Goal: Information Seeking & Learning: Learn about a topic

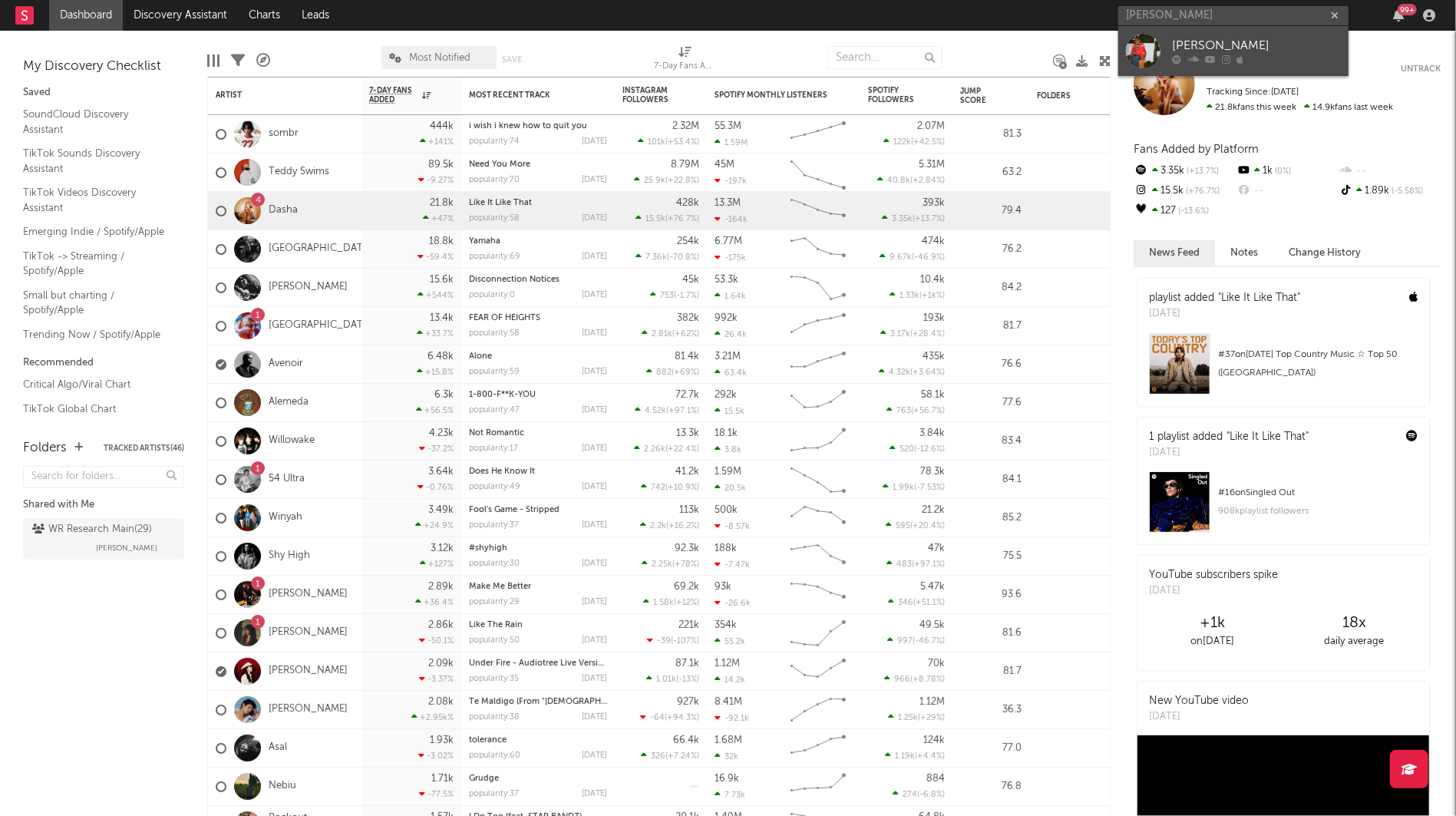
type input "[PERSON_NAME]"
click at [1182, 46] on div "[PERSON_NAME]" at bounding box center [1256, 45] width 169 height 18
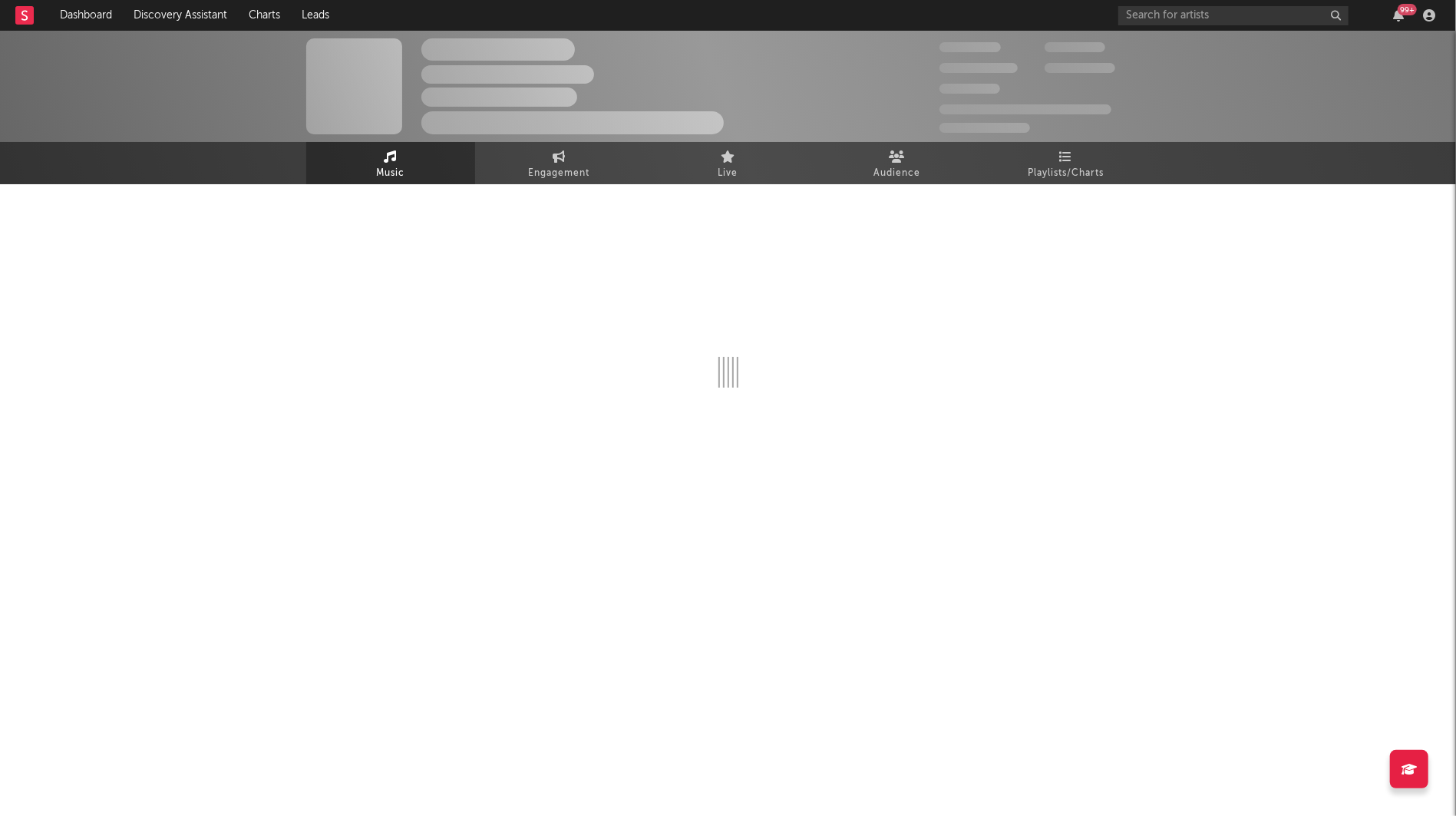
select select "1w"
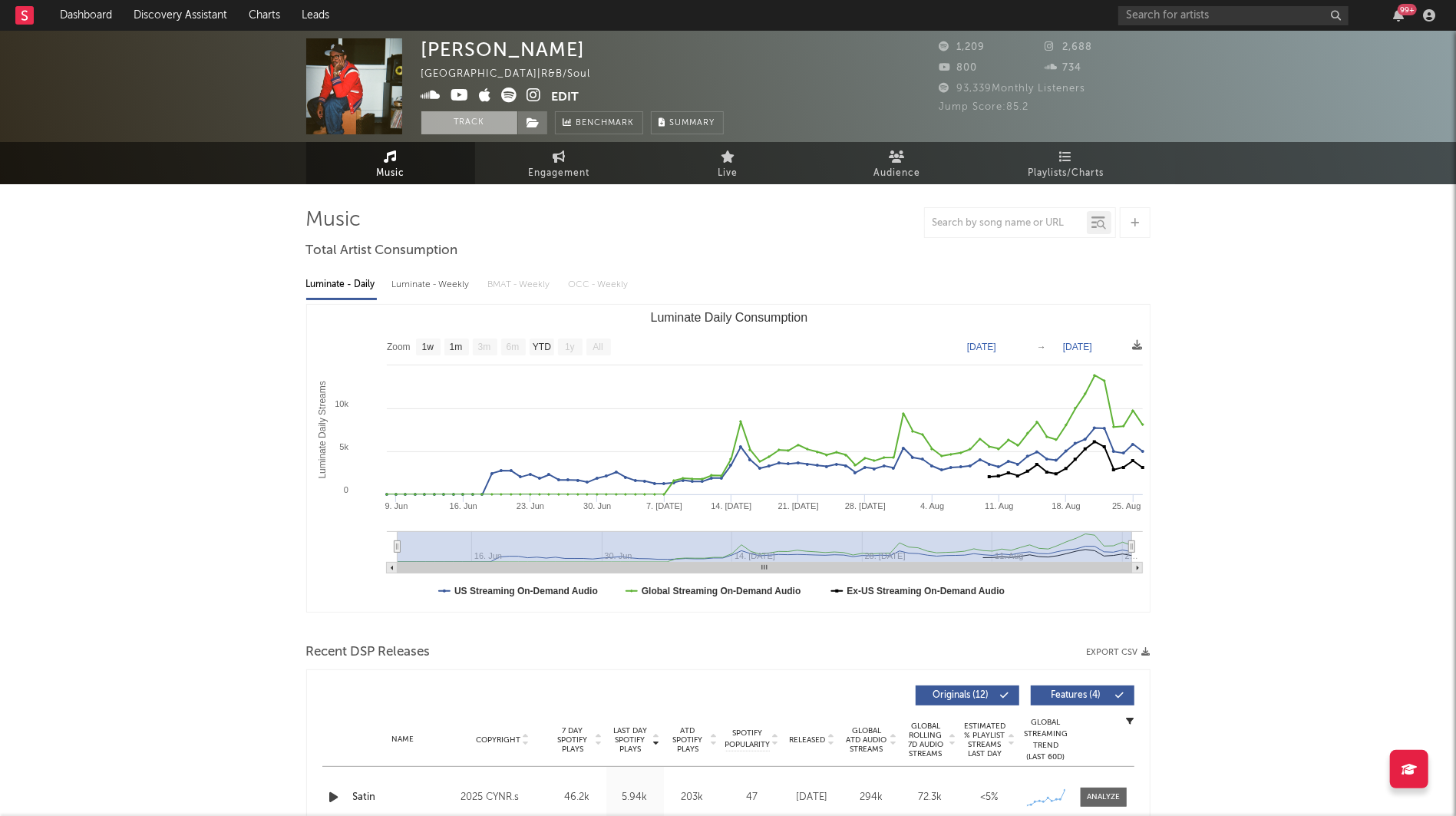
click at [452, 119] on button "Track" at bounding box center [468, 123] width 96 height 23
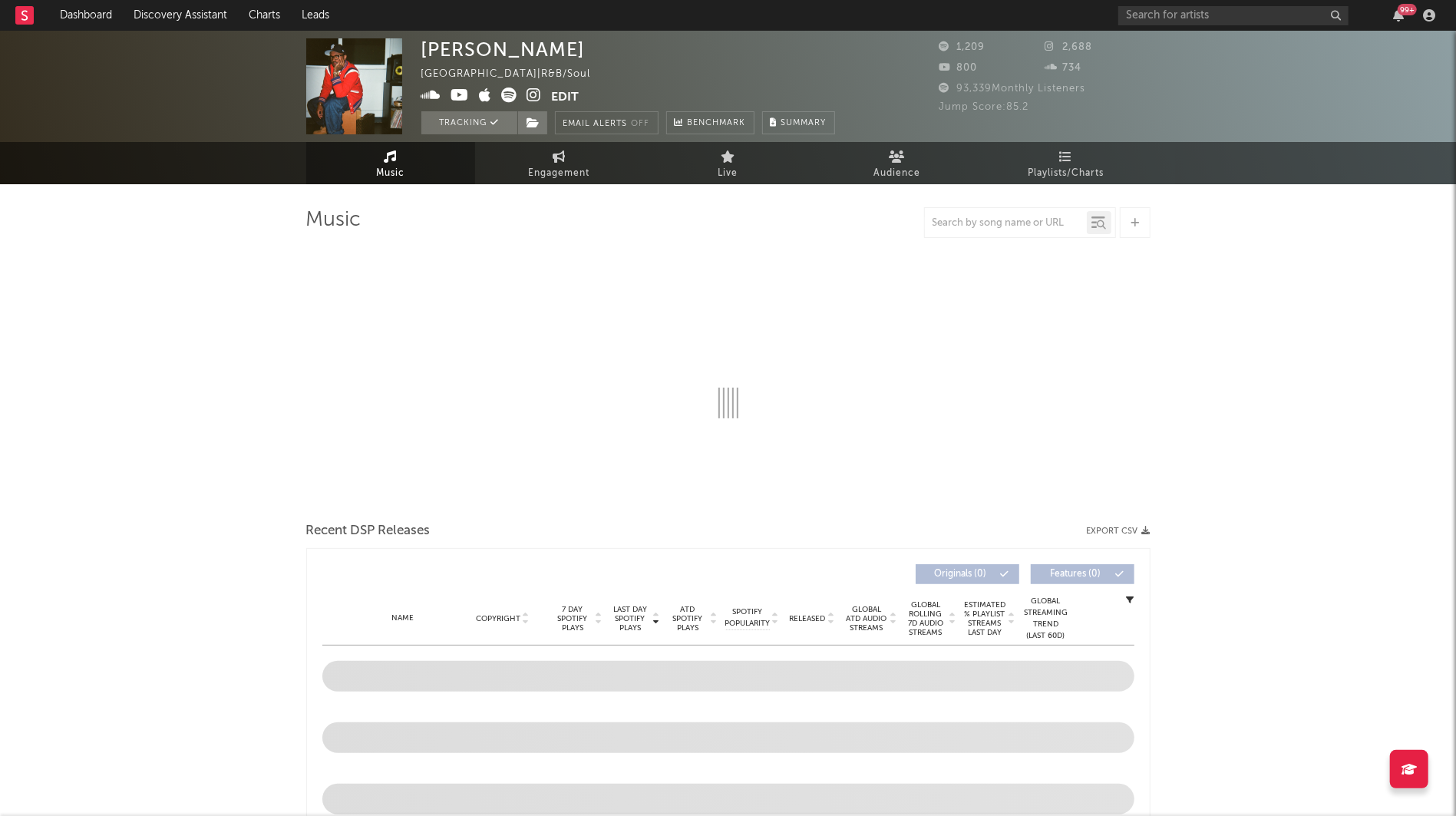
select select "1w"
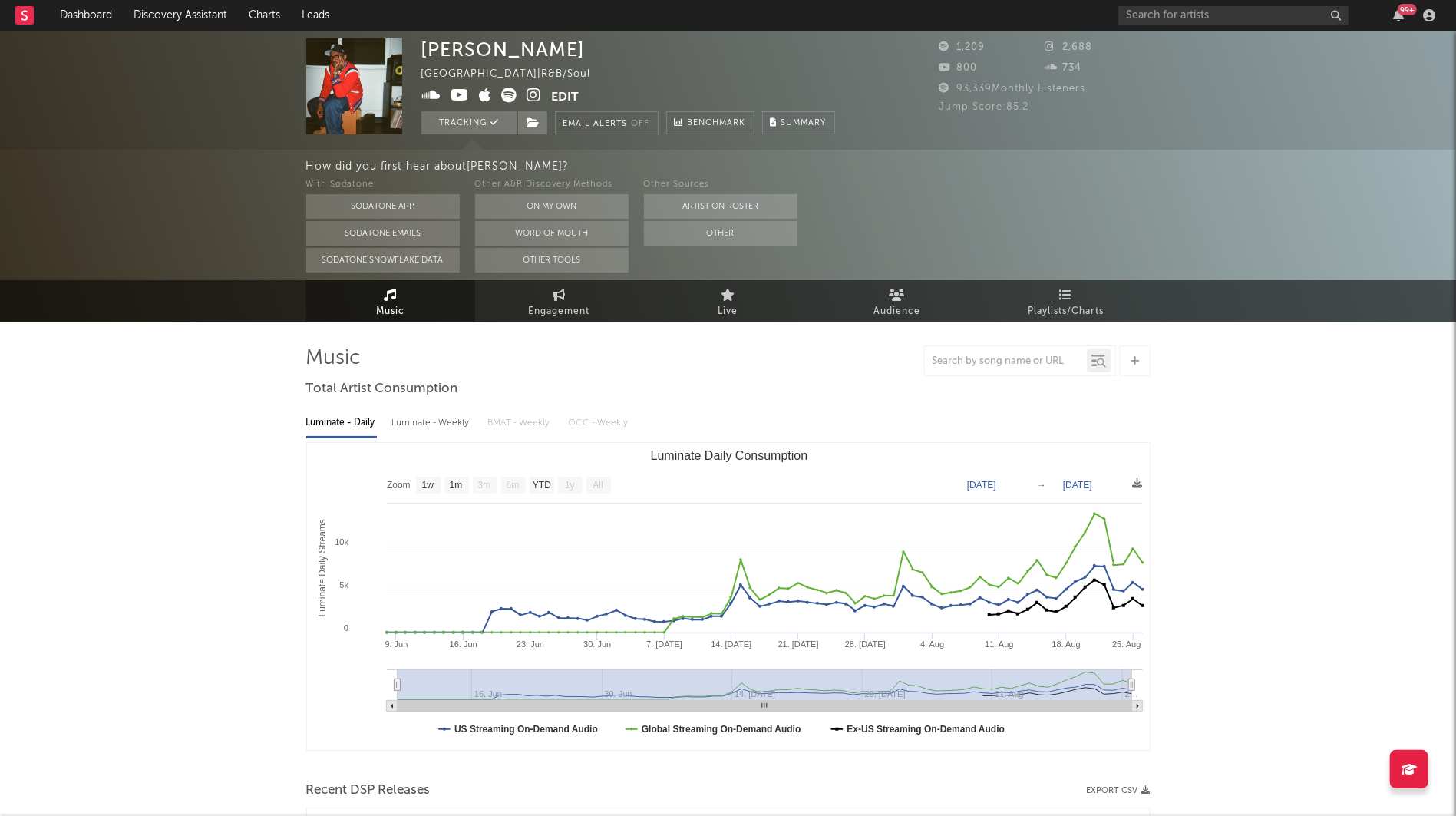
click at [534, 100] on icon at bounding box center [534, 95] width 14 height 15
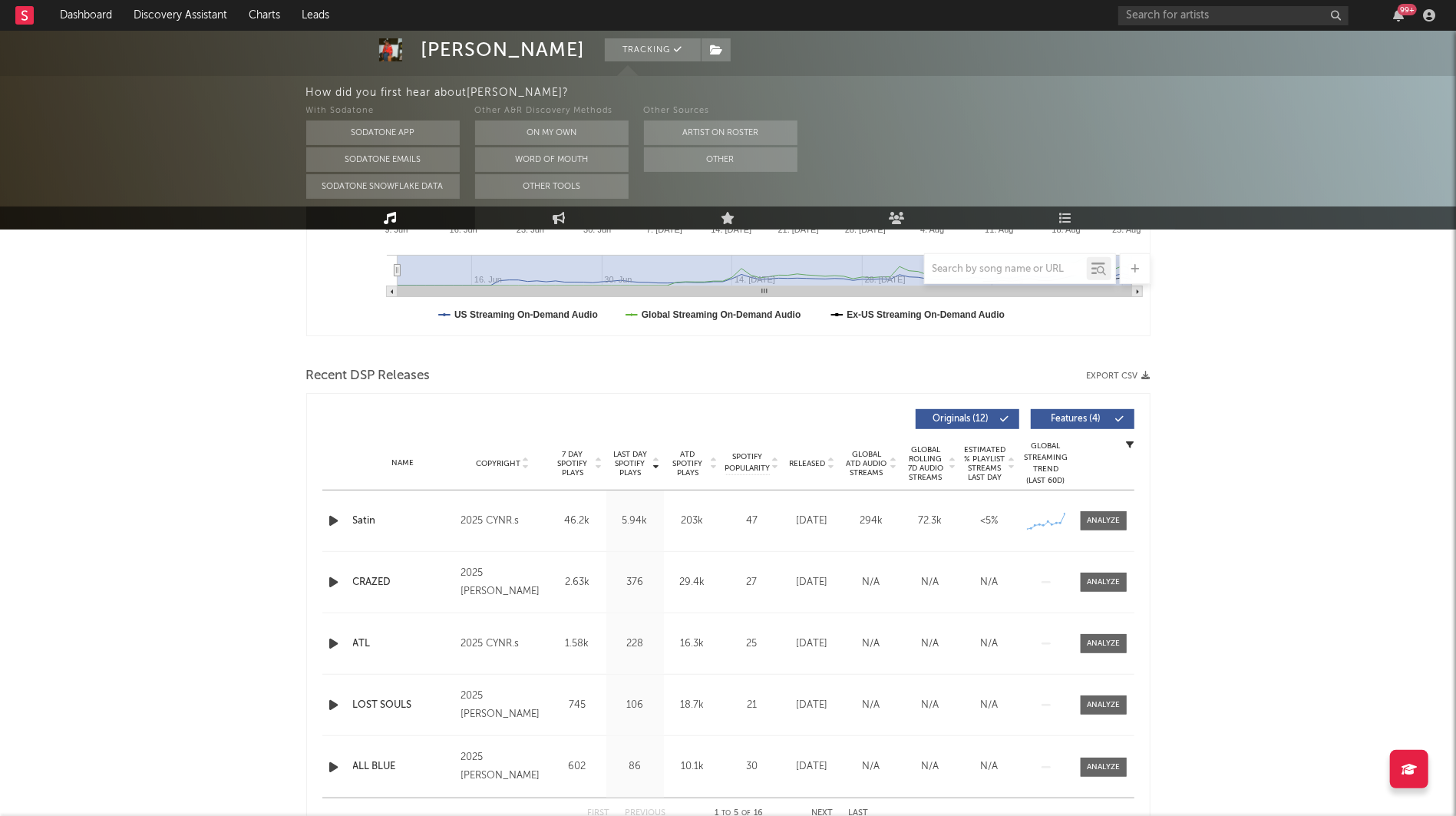
scroll to position [421, 0]
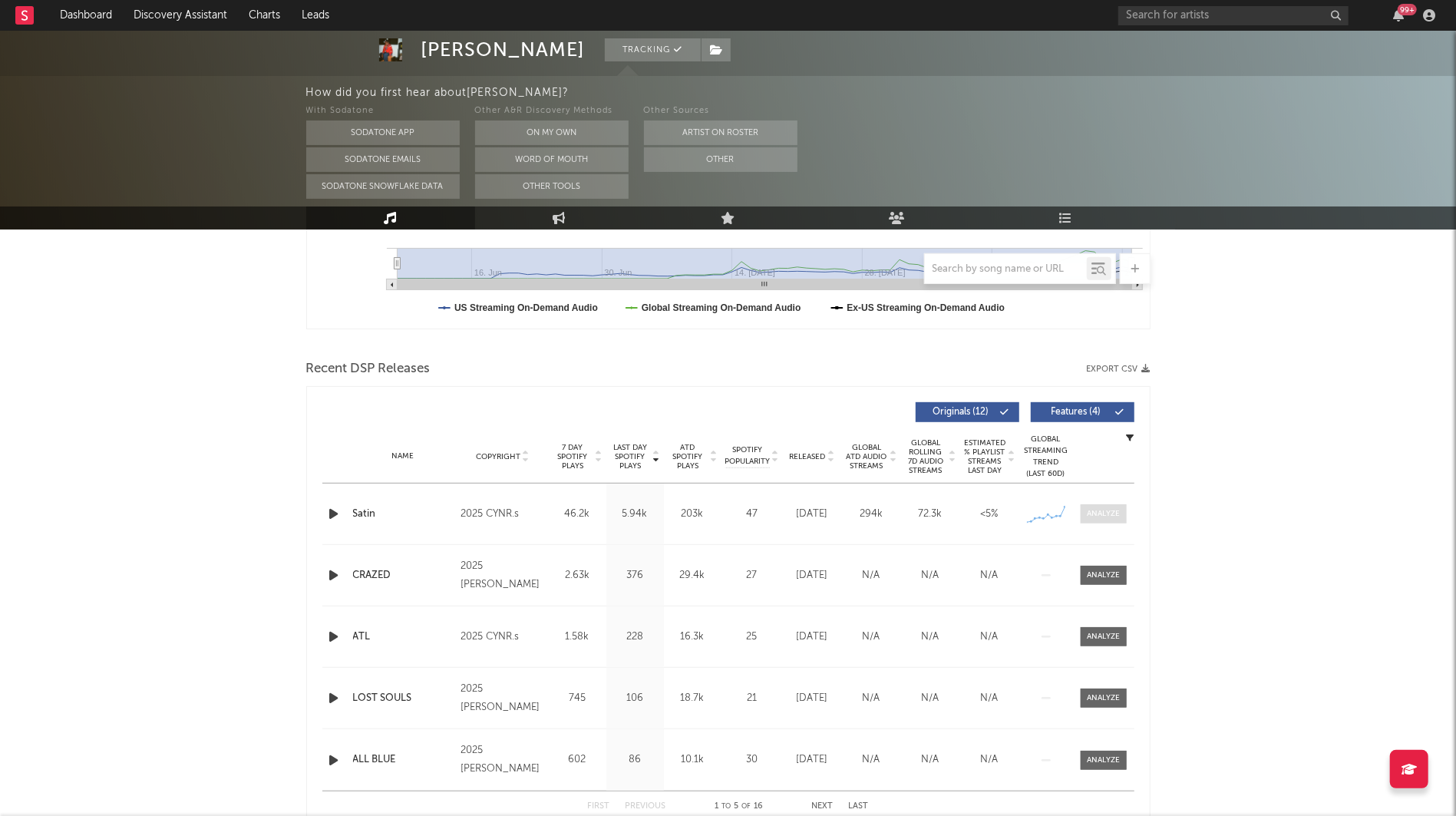
click at [1105, 507] on span at bounding box center [1104, 513] width 46 height 19
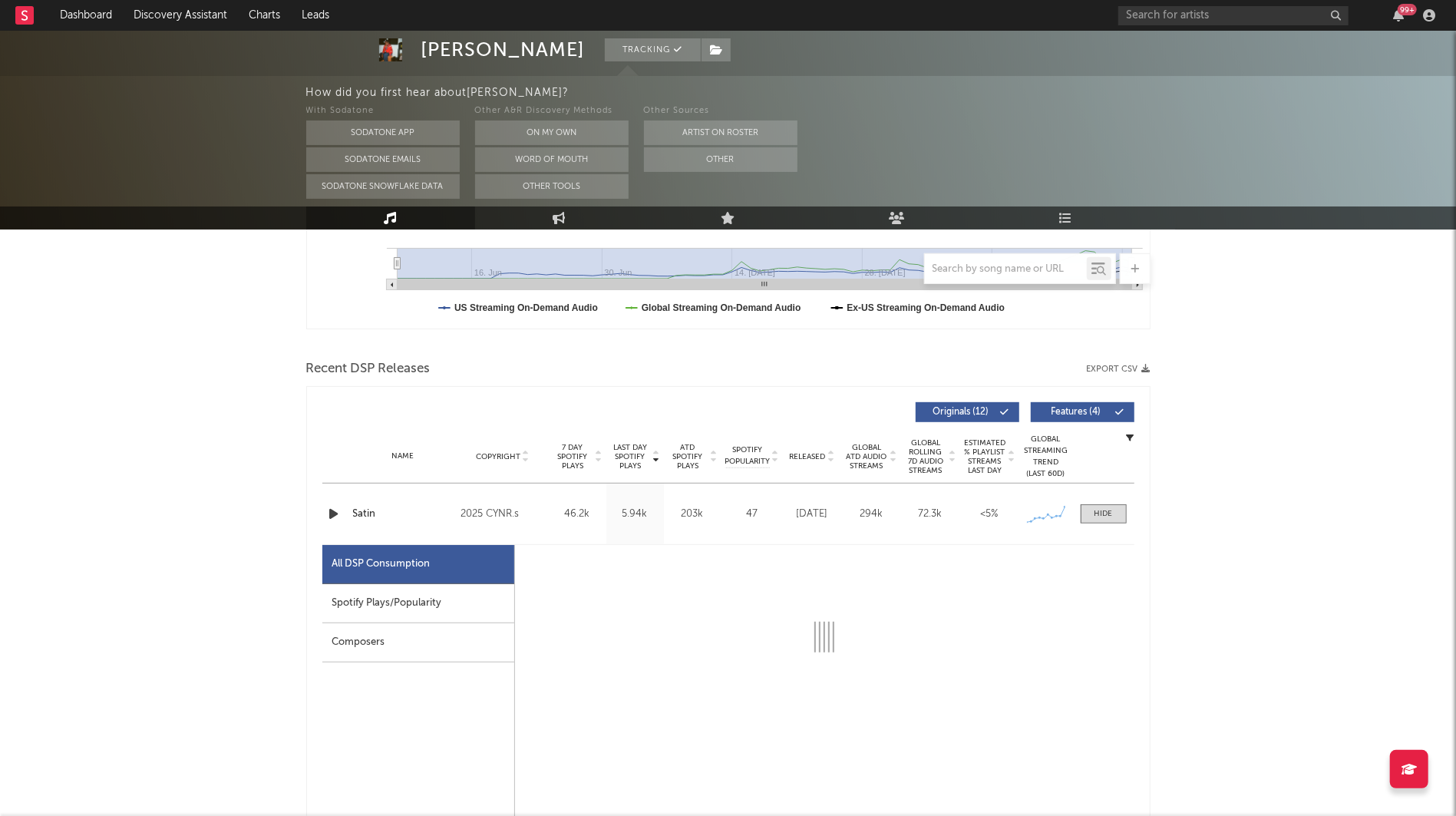
select select "1w"
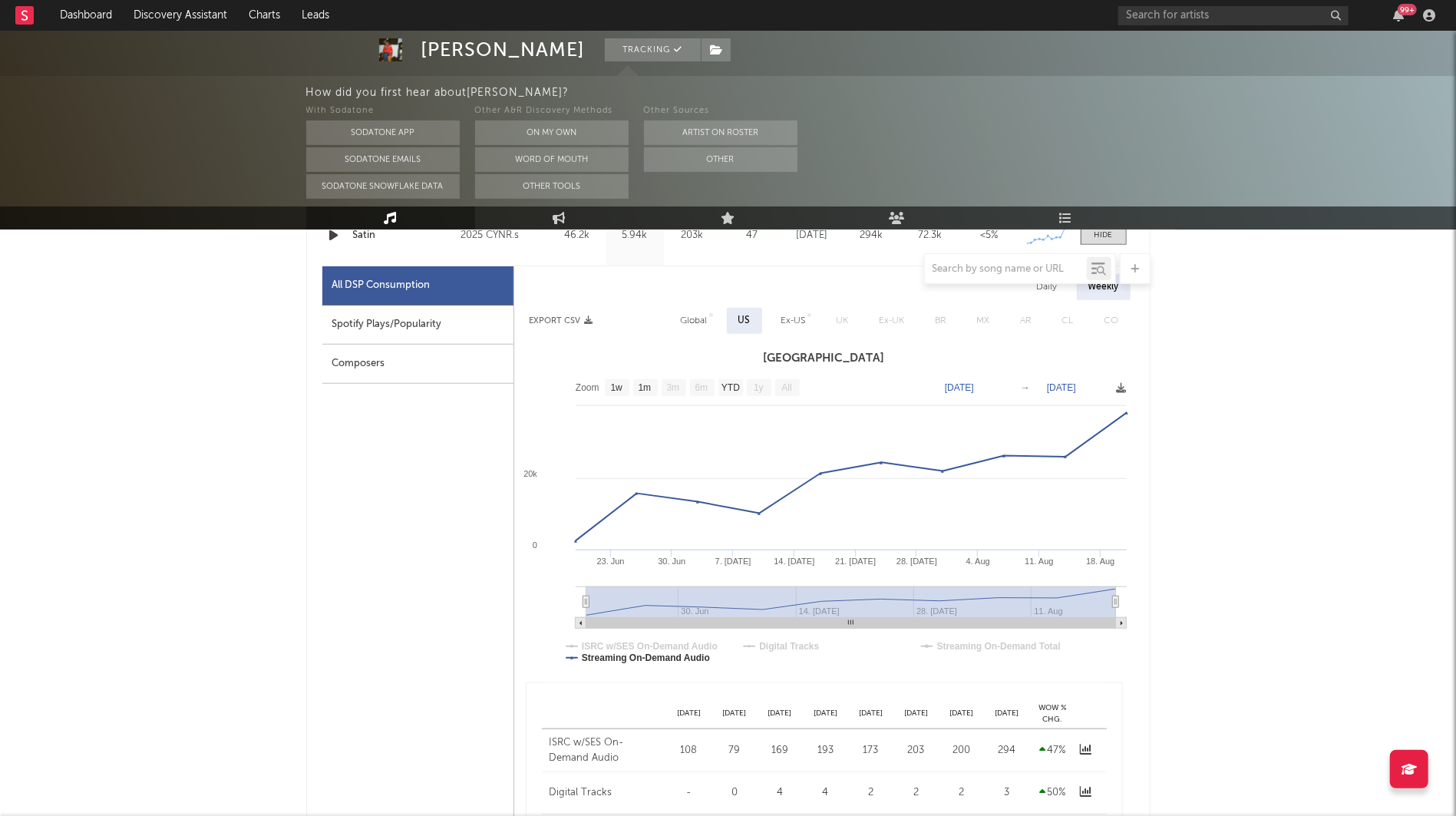
scroll to position [625, 0]
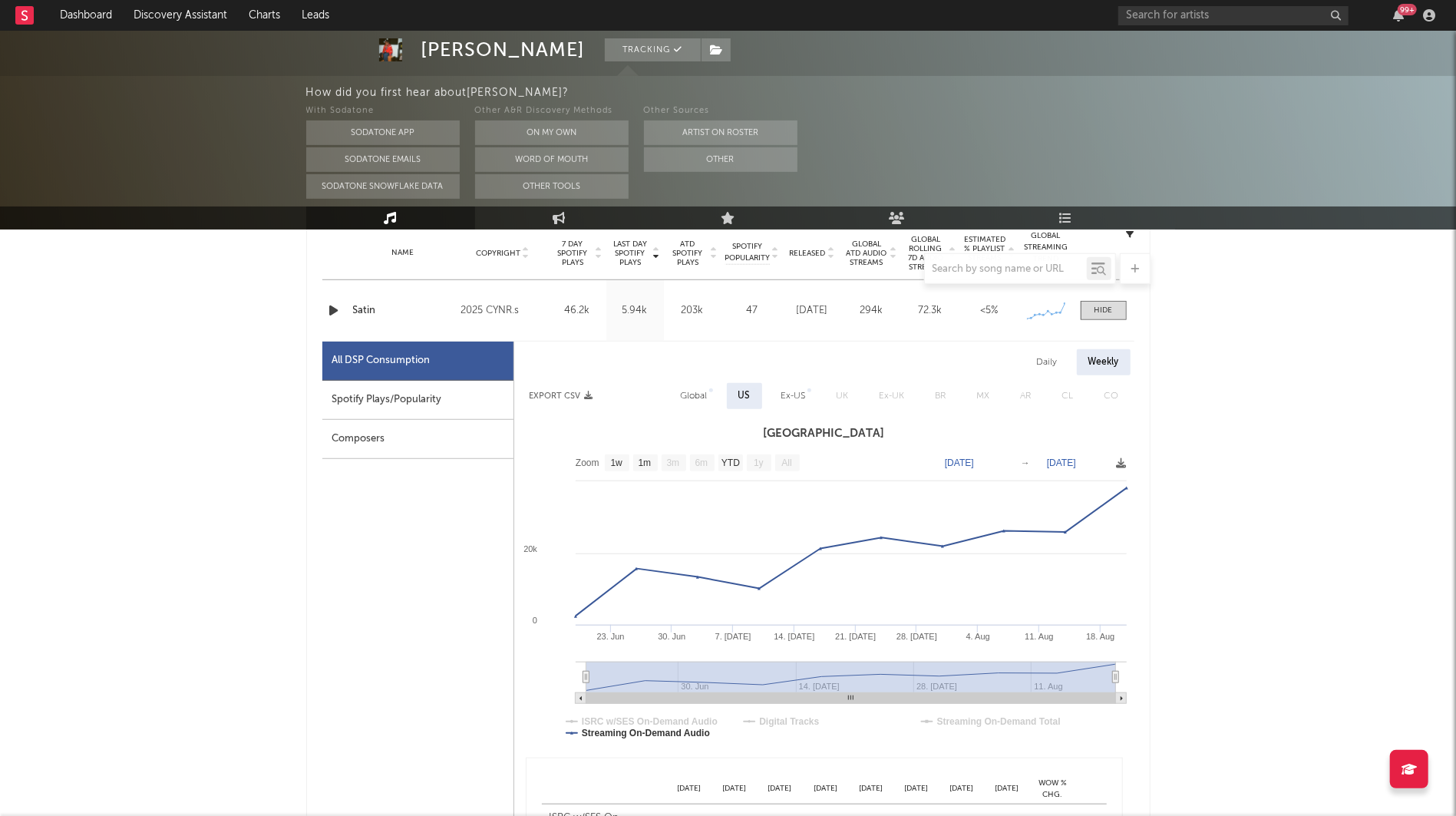
click at [692, 389] on div "Global" at bounding box center [694, 395] width 26 height 18
select select "1w"
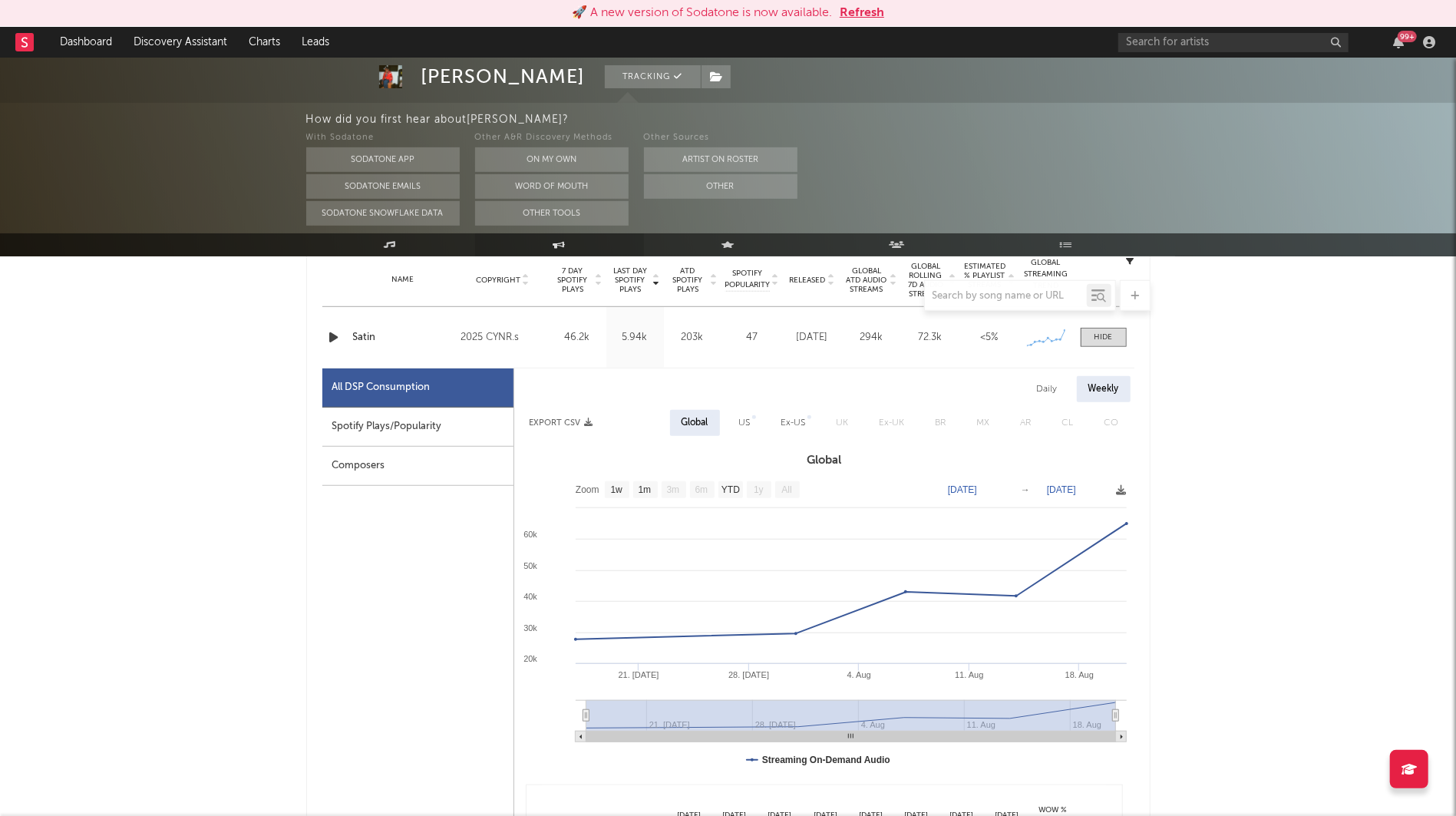
click at [579, 238] on link "Engagement" at bounding box center [559, 245] width 169 height 23
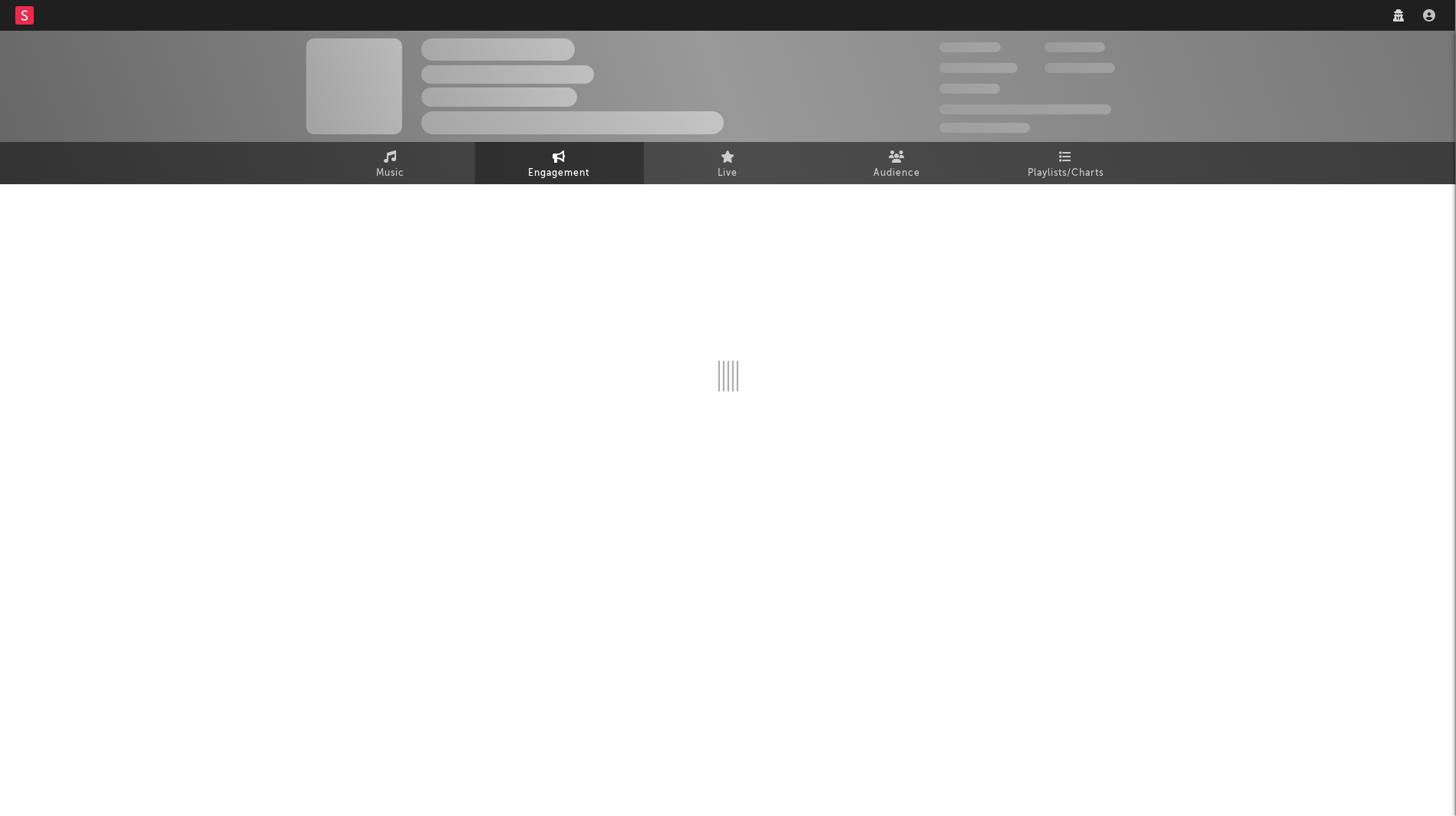
select select "1w"
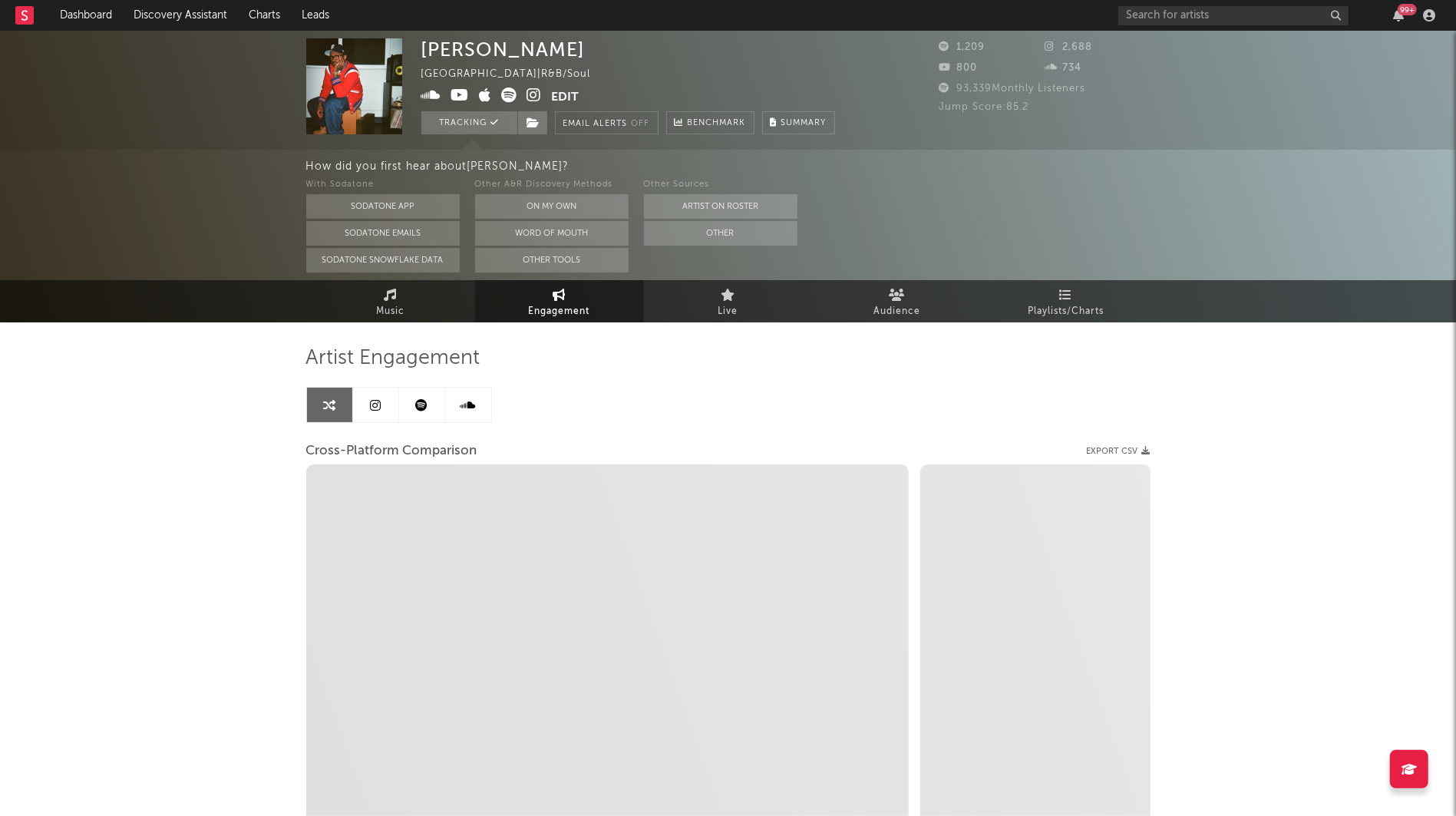
click at [372, 415] on link at bounding box center [376, 405] width 46 height 35
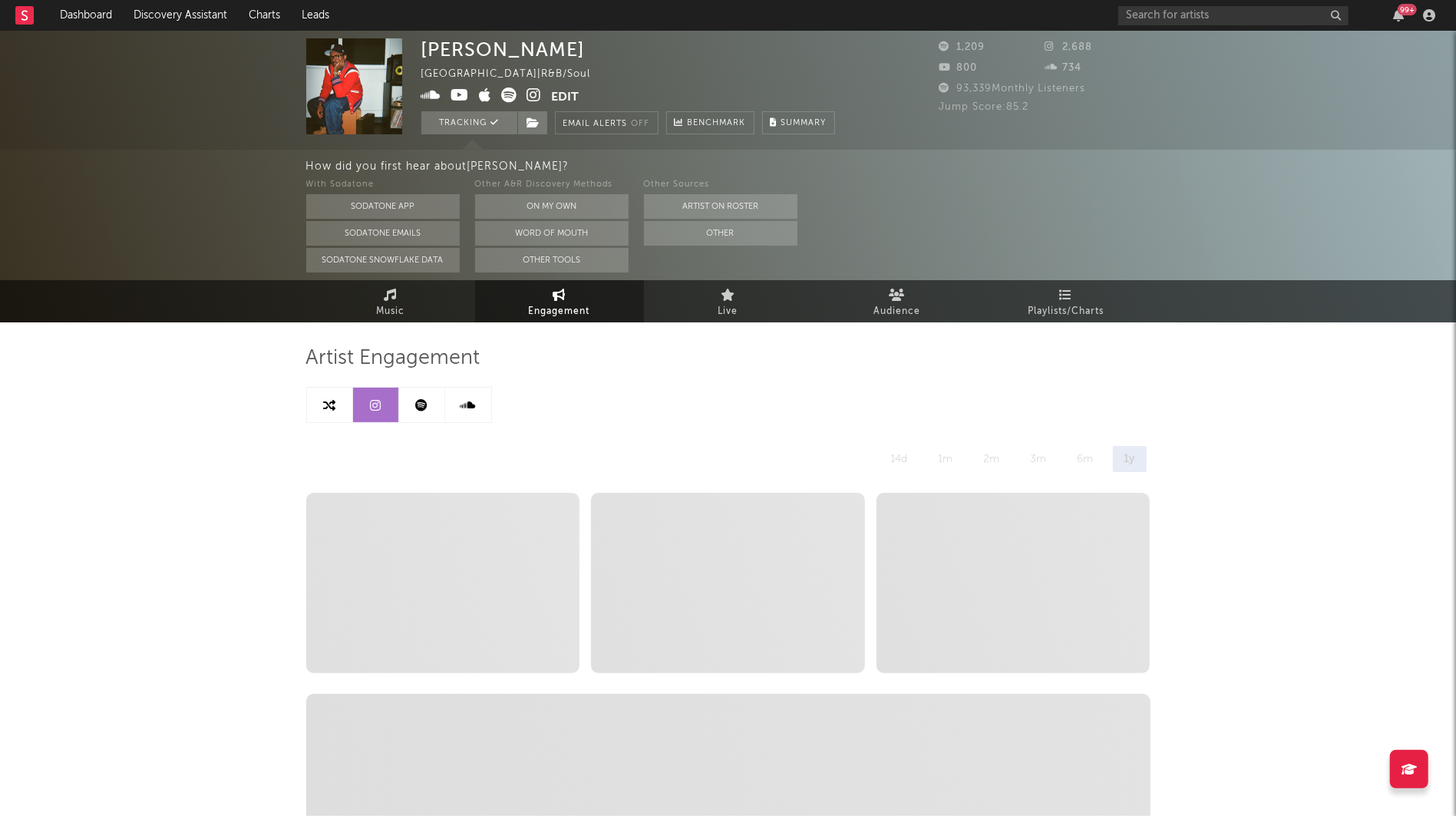
select select "6m"
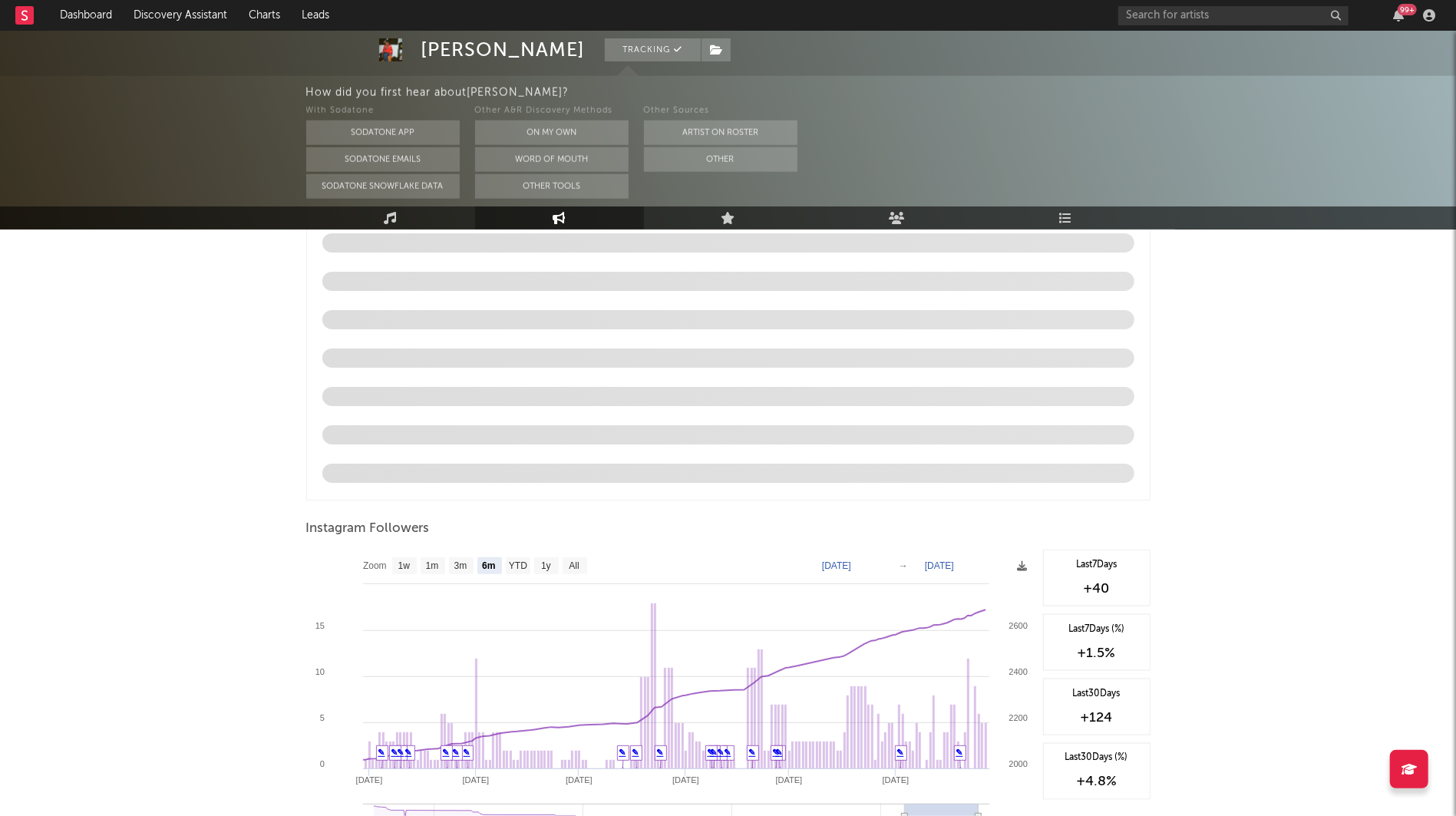
scroll to position [1584, 0]
